Goal: Navigation & Orientation: Go to known website

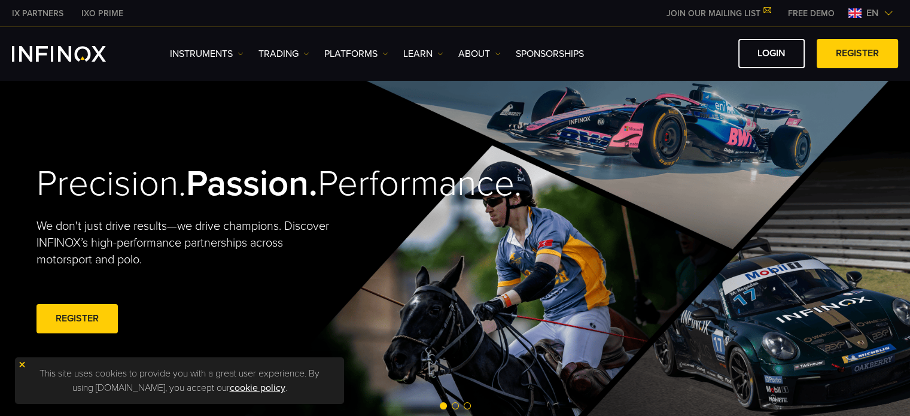
click at [867, 19] on span "en" at bounding box center [873, 13] width 22 height 14
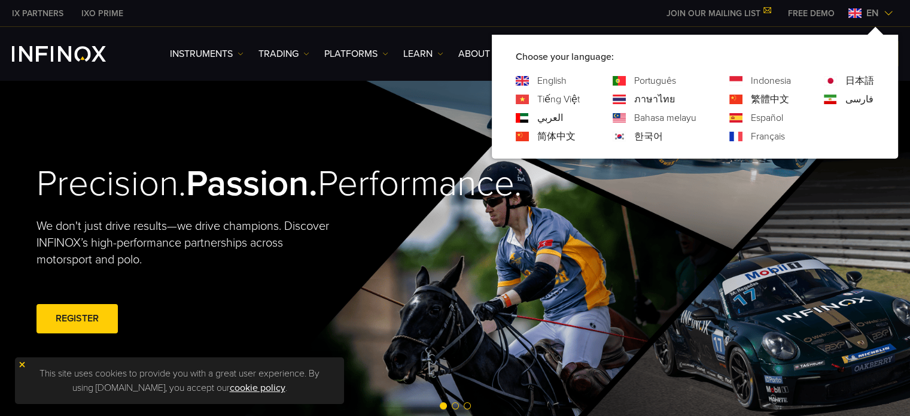
click at [587, 215] on div "Precision. Passion. Performance. We don't just drive results—we drive champions…" at bounding box center [456, 250] width 862 height 340
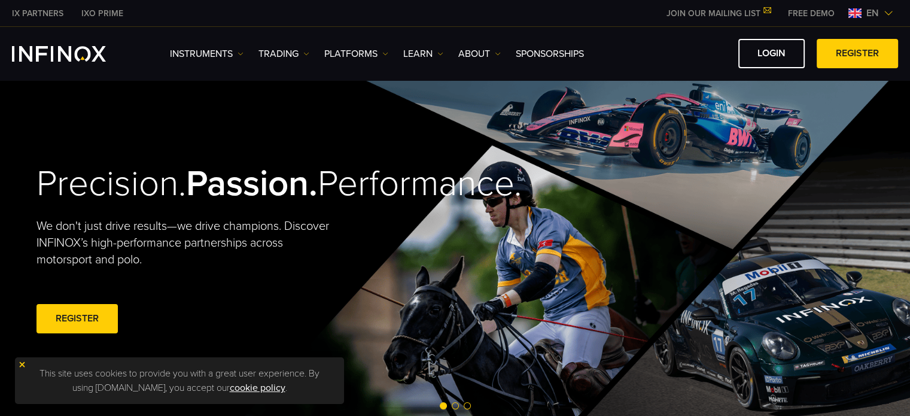
click at [860, 15] on img at bounding box center [855, 13] width 13 height 10
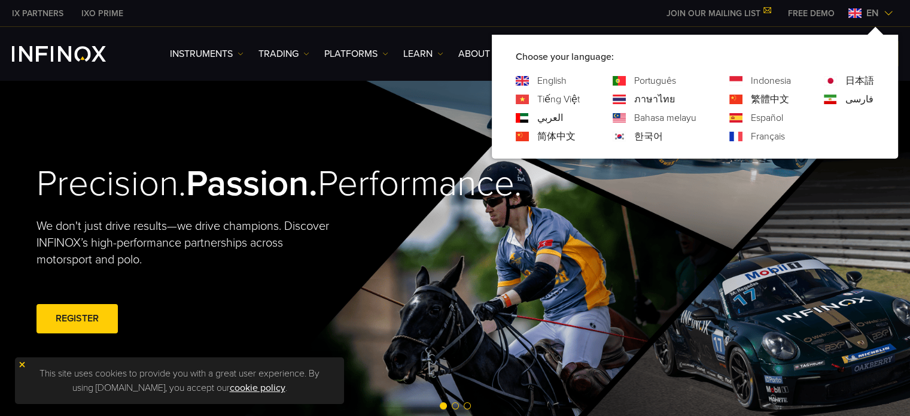
click at [762, 117] on link "Español" at bounding box center [767, 118] width 32 height 14
